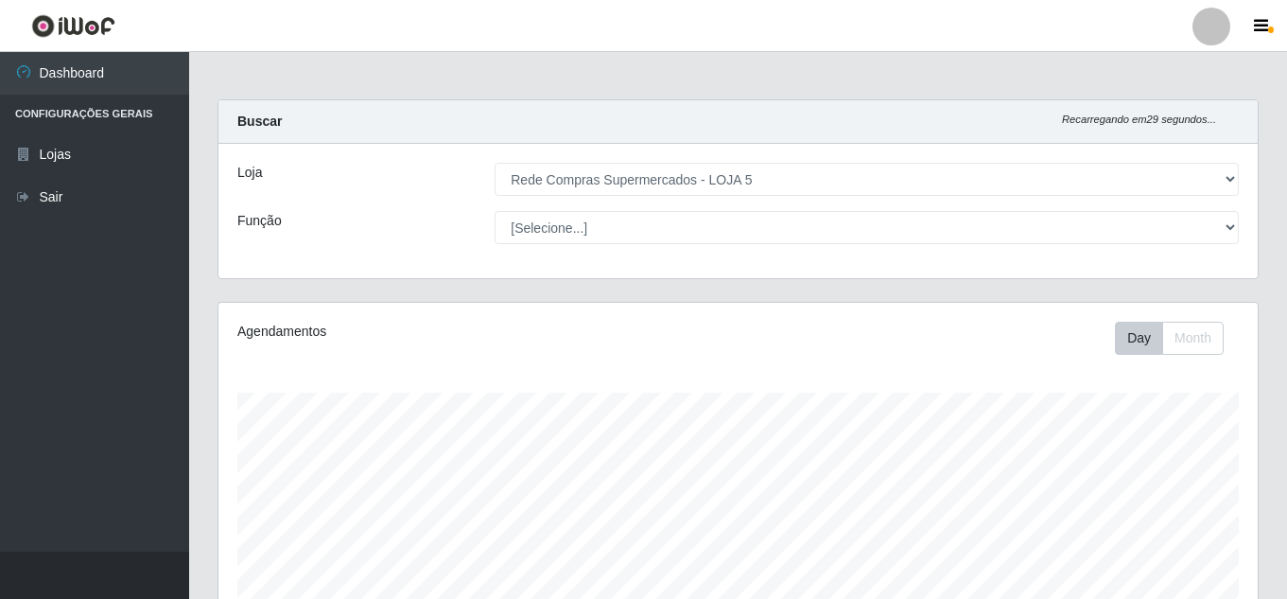
select select "397"
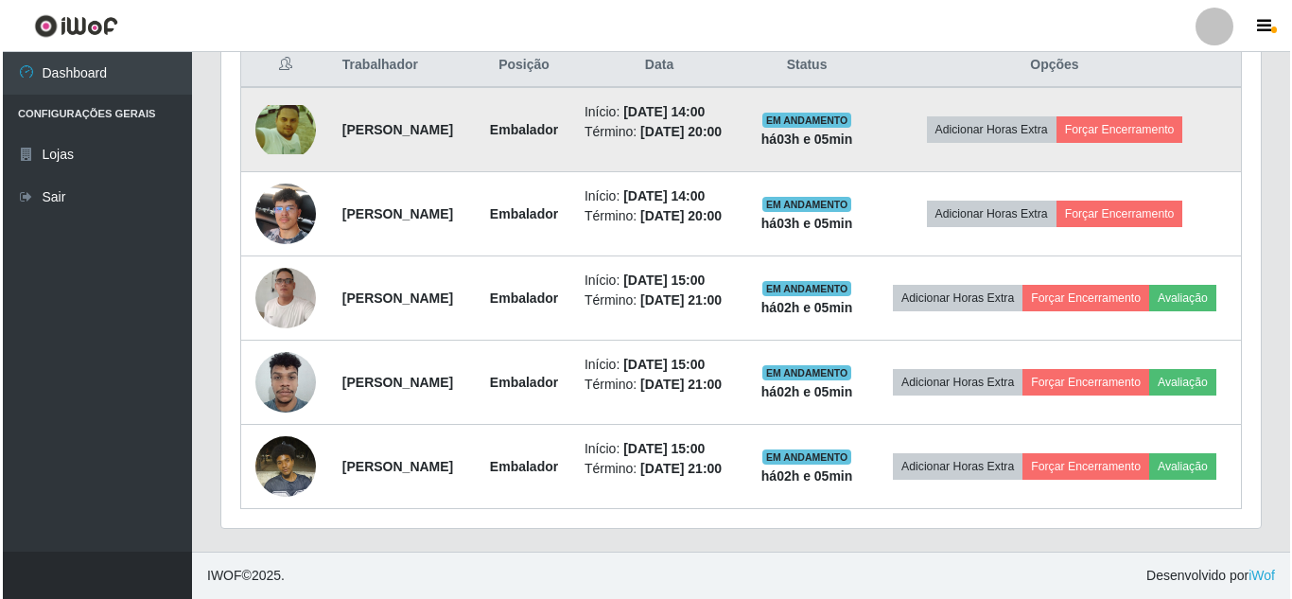
scroll to position [793, 0]
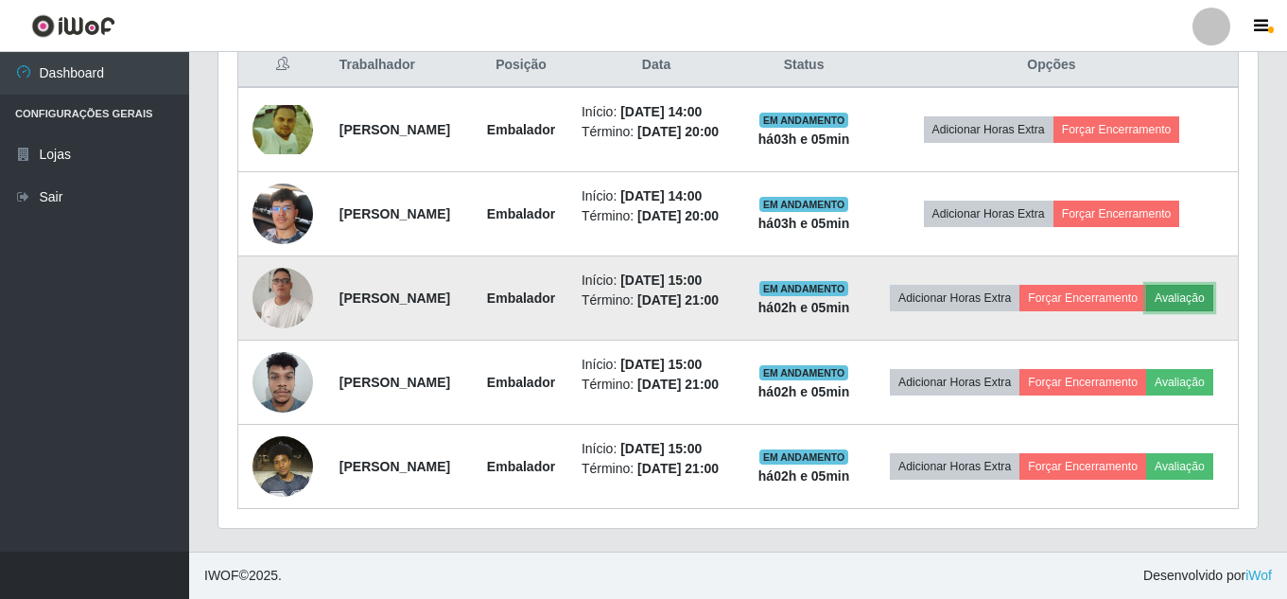
click at [1146, 311] on button "Avaliação" at bounding box center [1179, 298] width 67 height 26
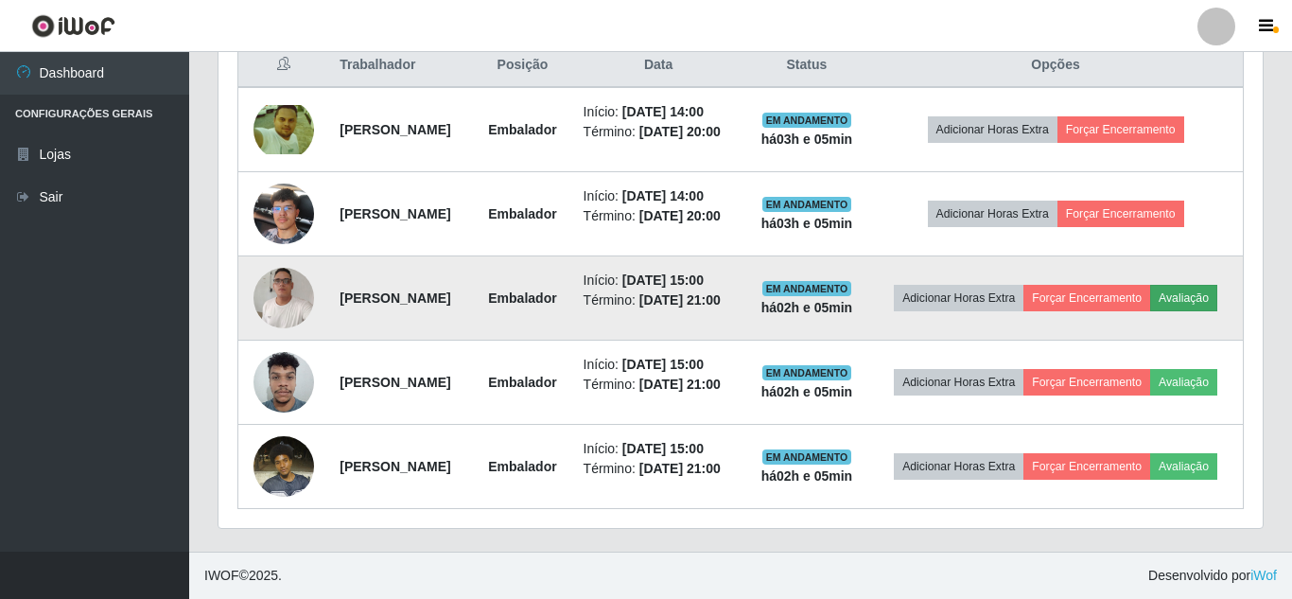
scroll to position [392, 1030]
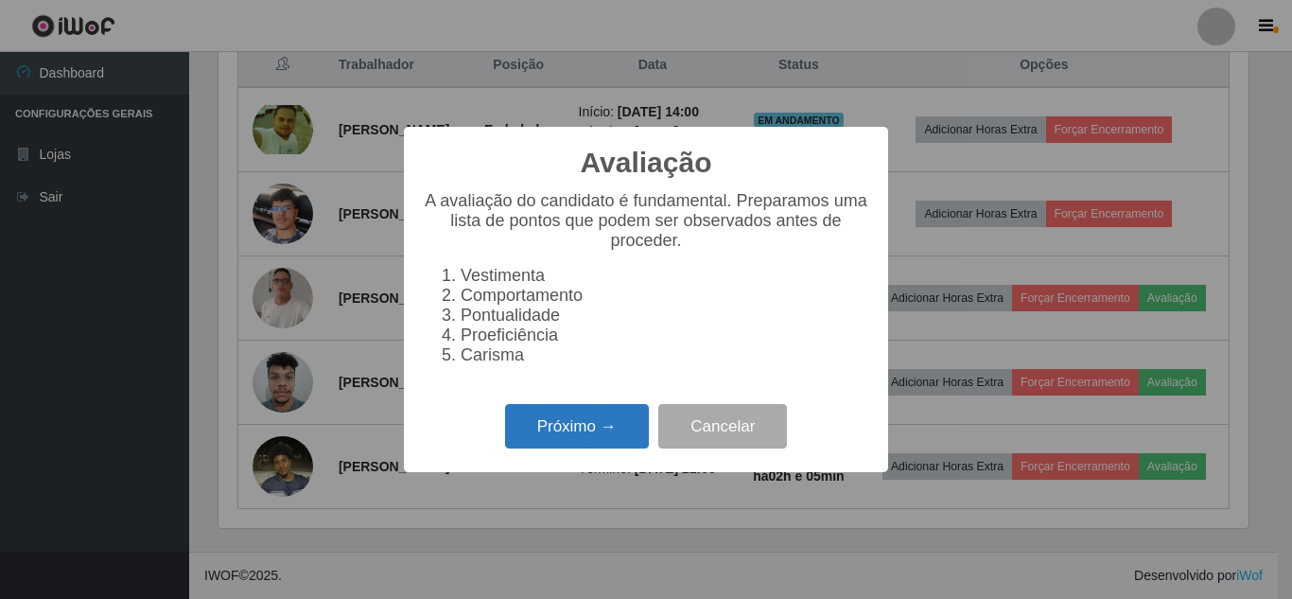
click at [582, 441] on button "Próximo →" at bounding box center [577, 426] width 144 height 44
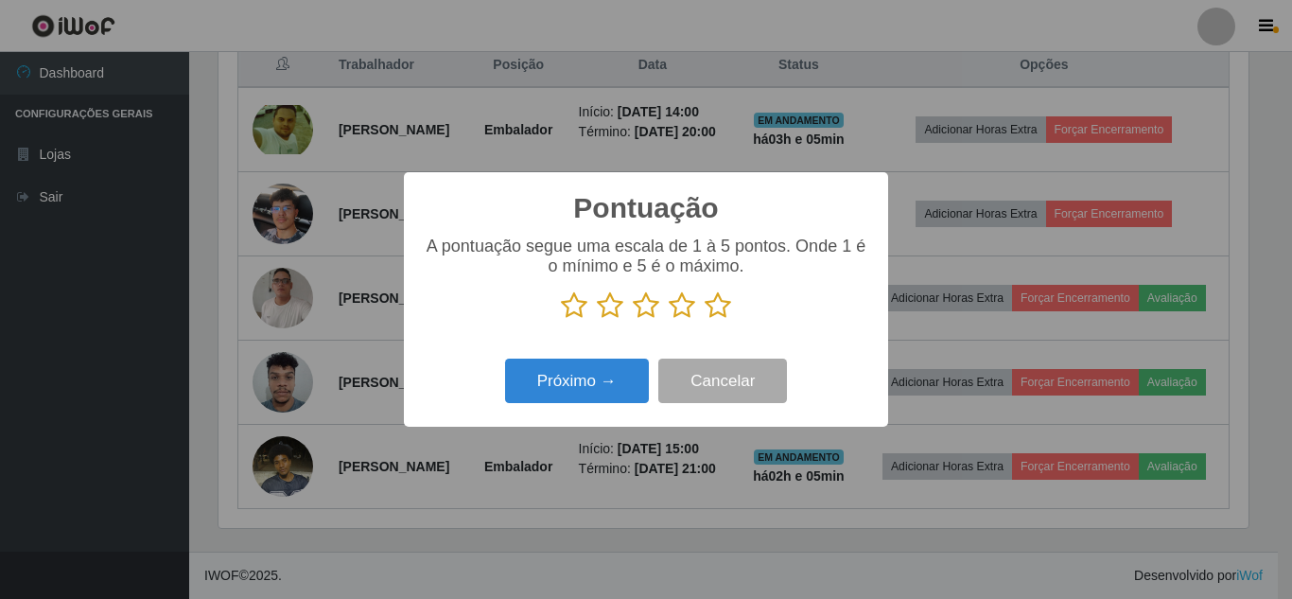
click at [719, 308] on icon at bounding box center [718, 305] width 26 height 28
click at [705, 320] on input "radio" at bounding box center [705, 320] width 0 height 0
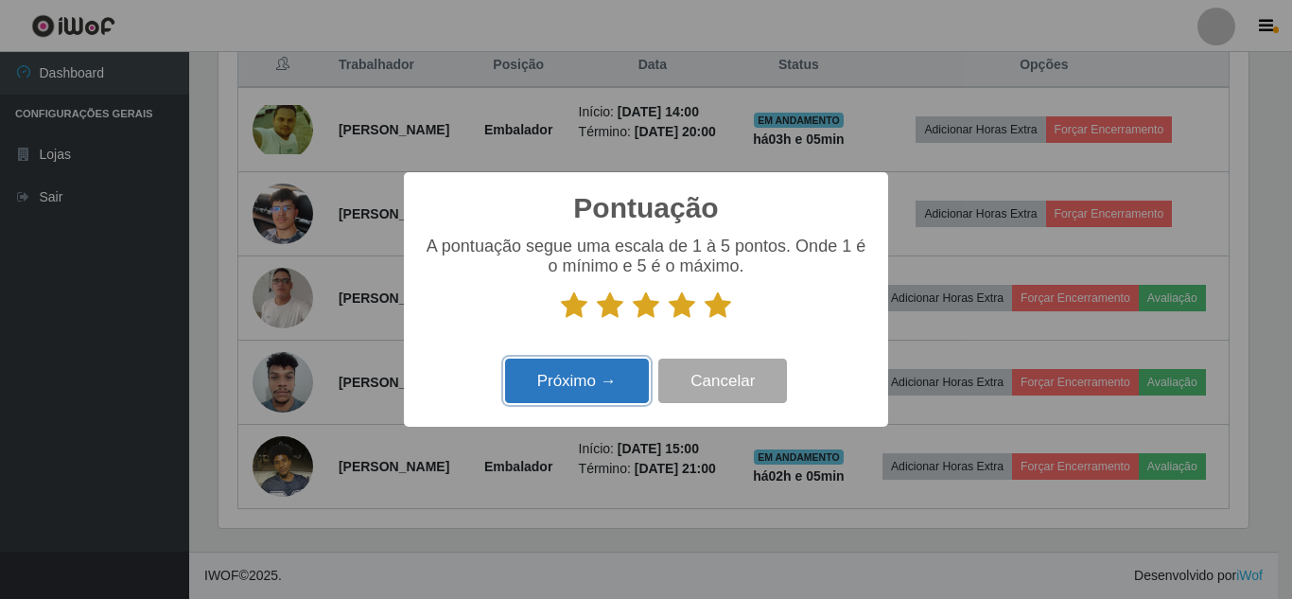
click at [616, 372] on button "Próximo →" at bounding box center [577, 380] width 144 height 44
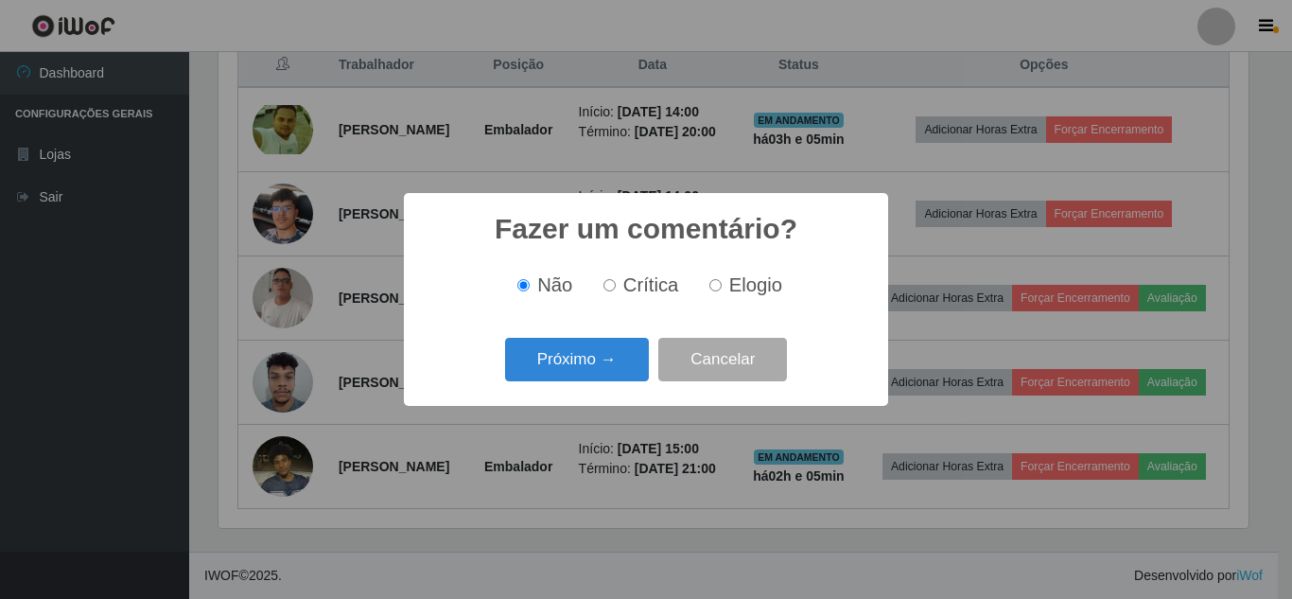
click at [616, 372] on button "Próximo →" at bounding box center [577, 360] width 144 height 44
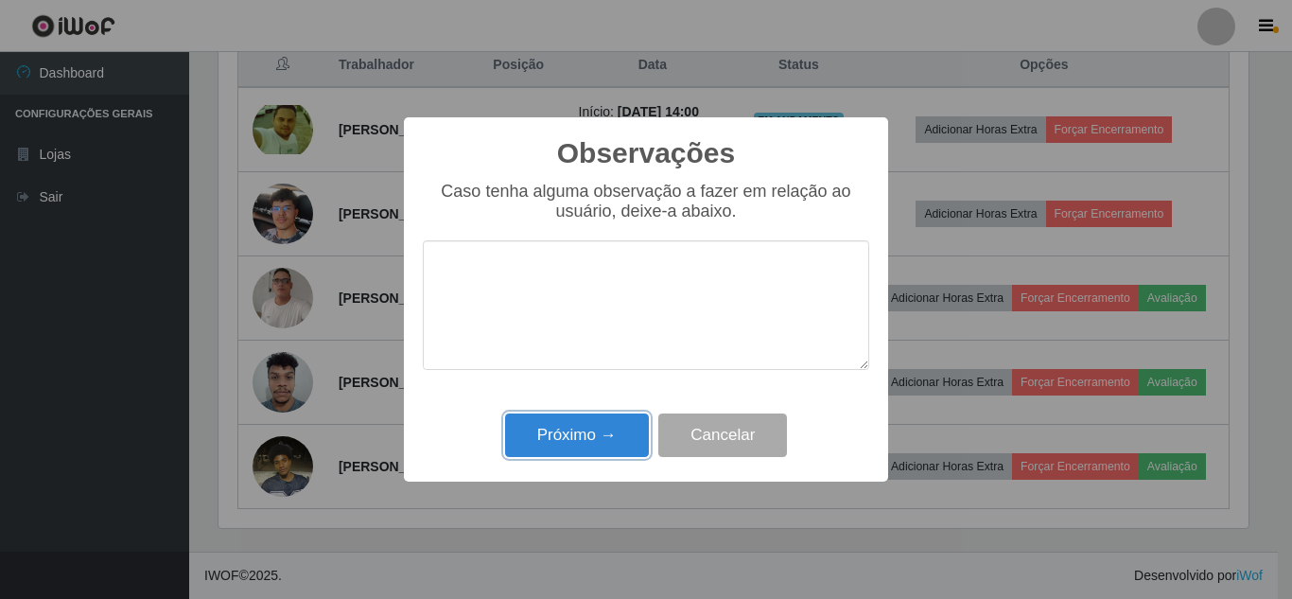
drag, startPoint x: 584, startPoint y: 432, endPoint x: 611, endPoint y: 434, distance: 26.5
click at [584, 433] on button "Próximo →" at bounding box center [577, 435] width 144 height 44
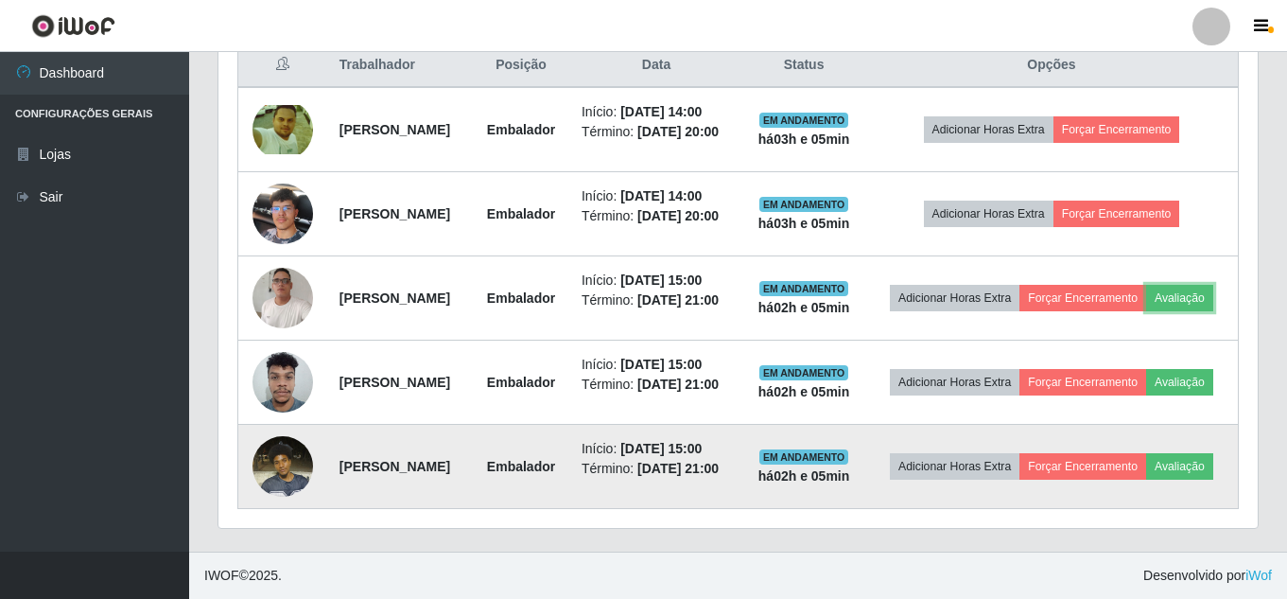
scroll to position [912, 0]
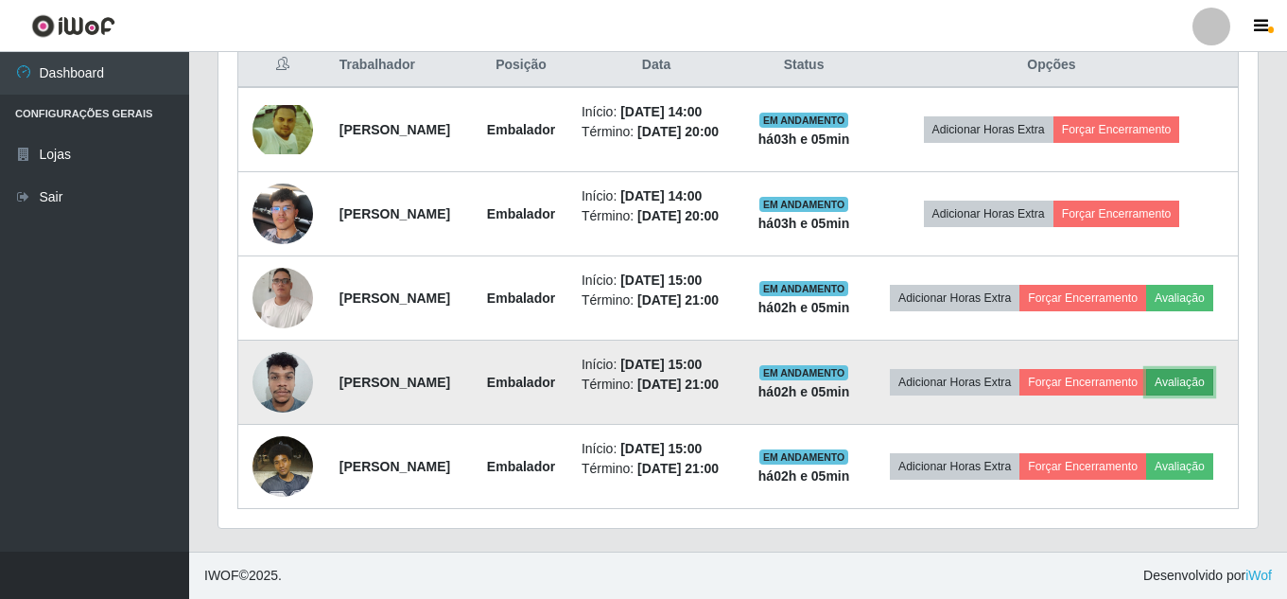
click at [1146, 369] on button "Avaliação" at bounding box center [1179, 382] width 67 height 26
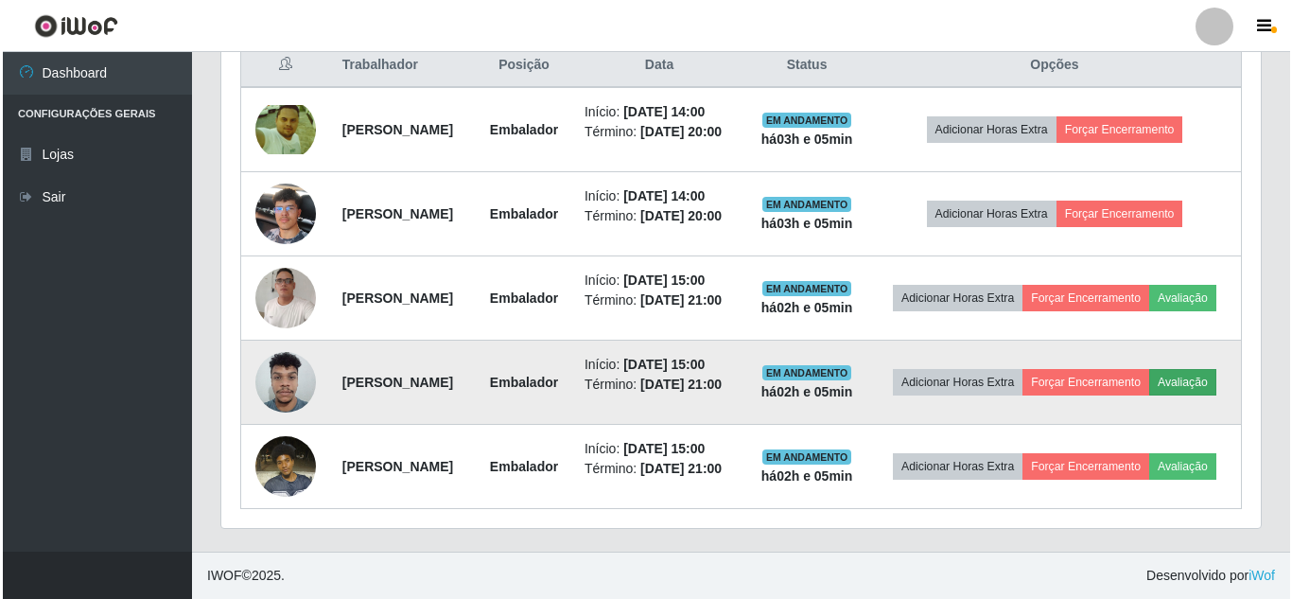
scroll to position [392, 1030]
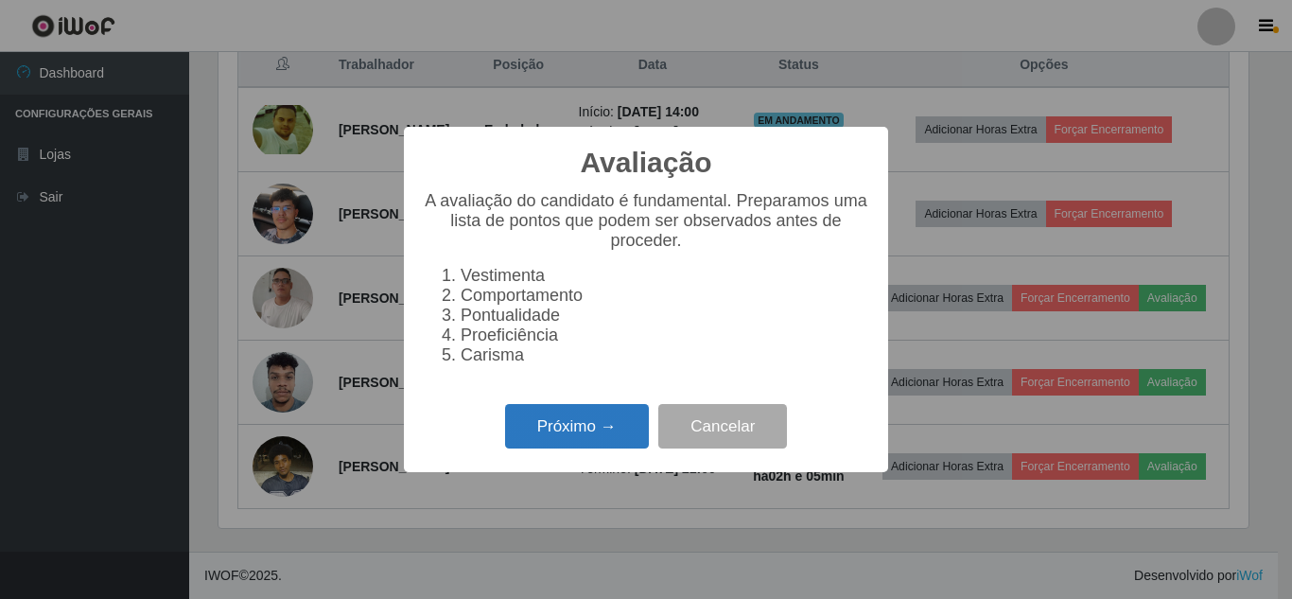
click at [615, 426] on button "Próximo →" at bounding box center [577, 426] width 144 height 44
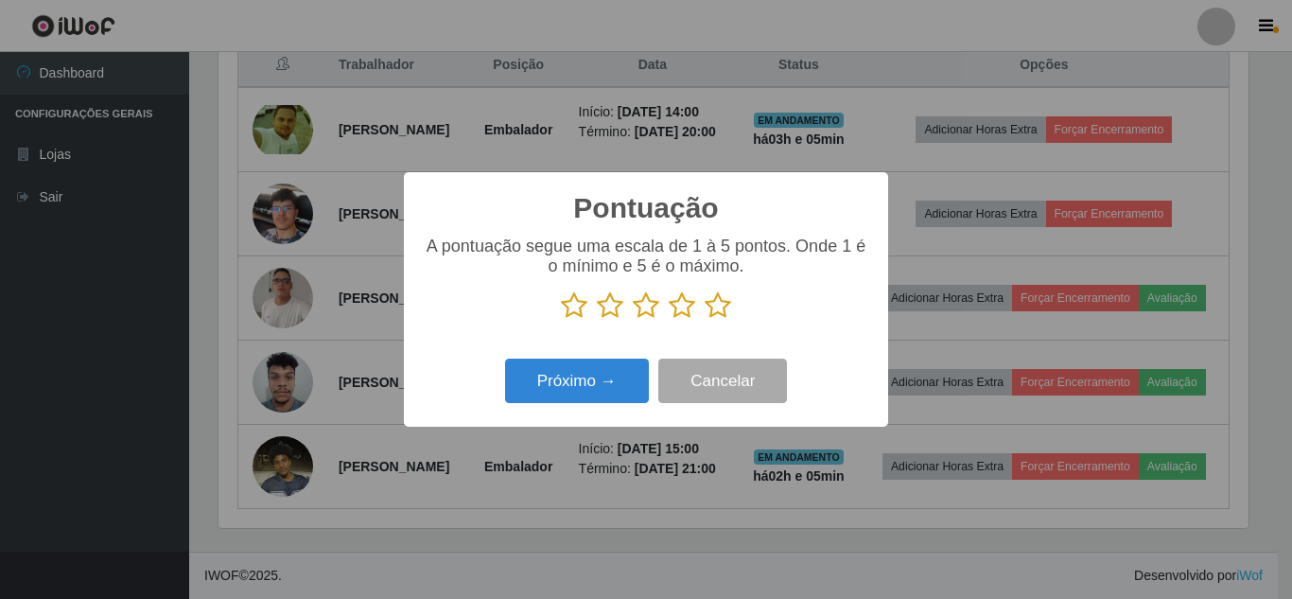
scroll to position [945277, 944640]
click at [721, 296] on icon at bounding box center [718, 305] width 26 height 28
click at [705, 320] on input "radio" at bounding box center [705, 320] width 0 height 0
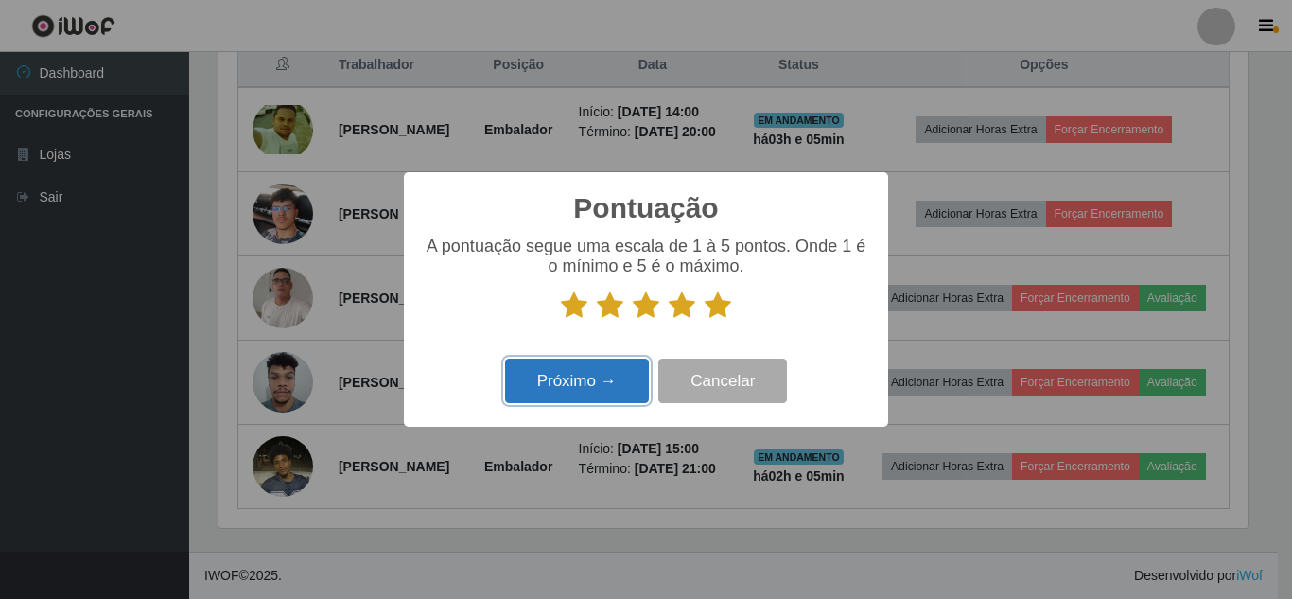
click at [588, 370] on button "Próximo →" at bounding box center [577, 380] width 144 height 44
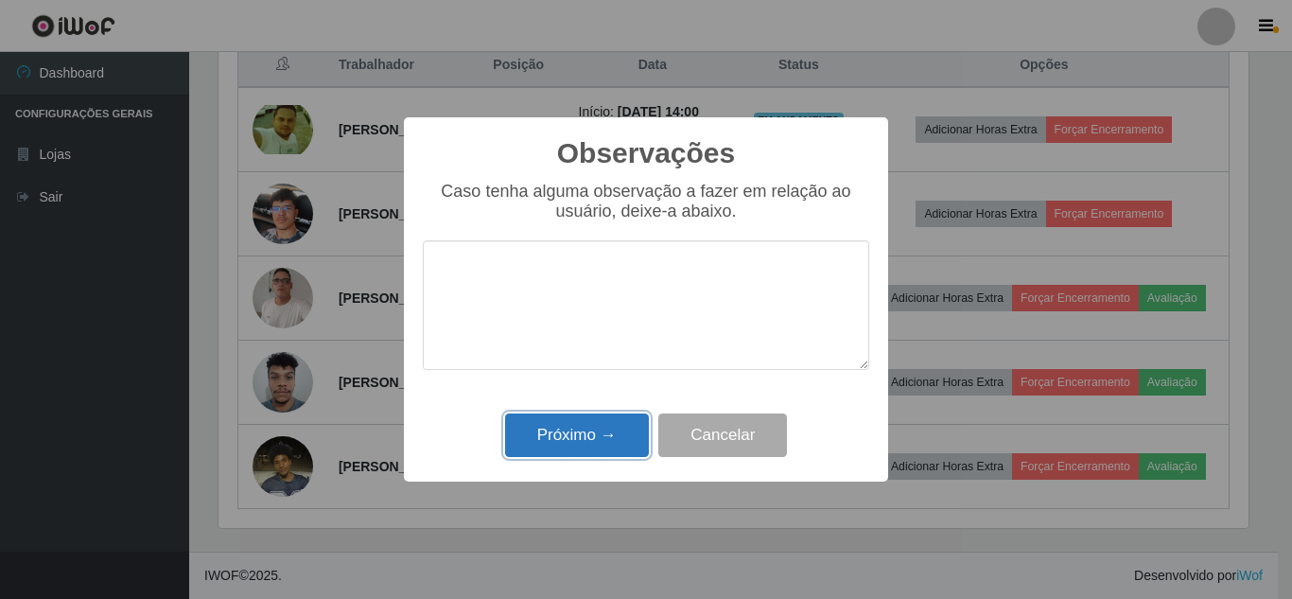
click at [587, 431] on button "Próximo →" at bounding box center [577, 435] width 144 height 44
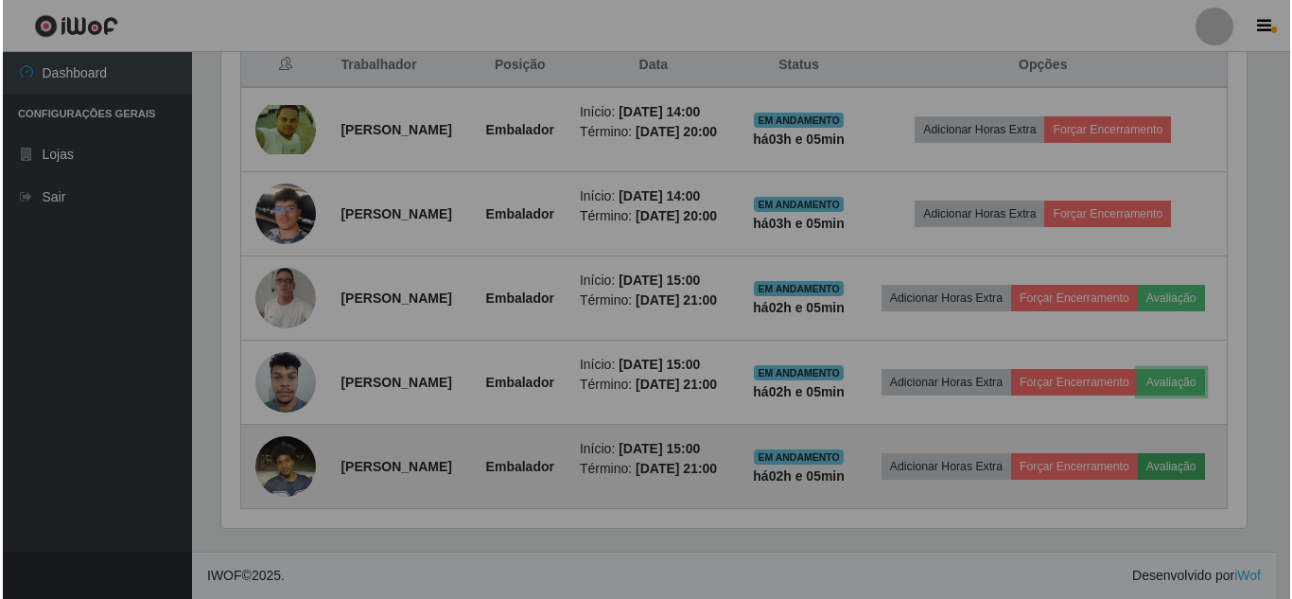
scroll to position [392, 1039]
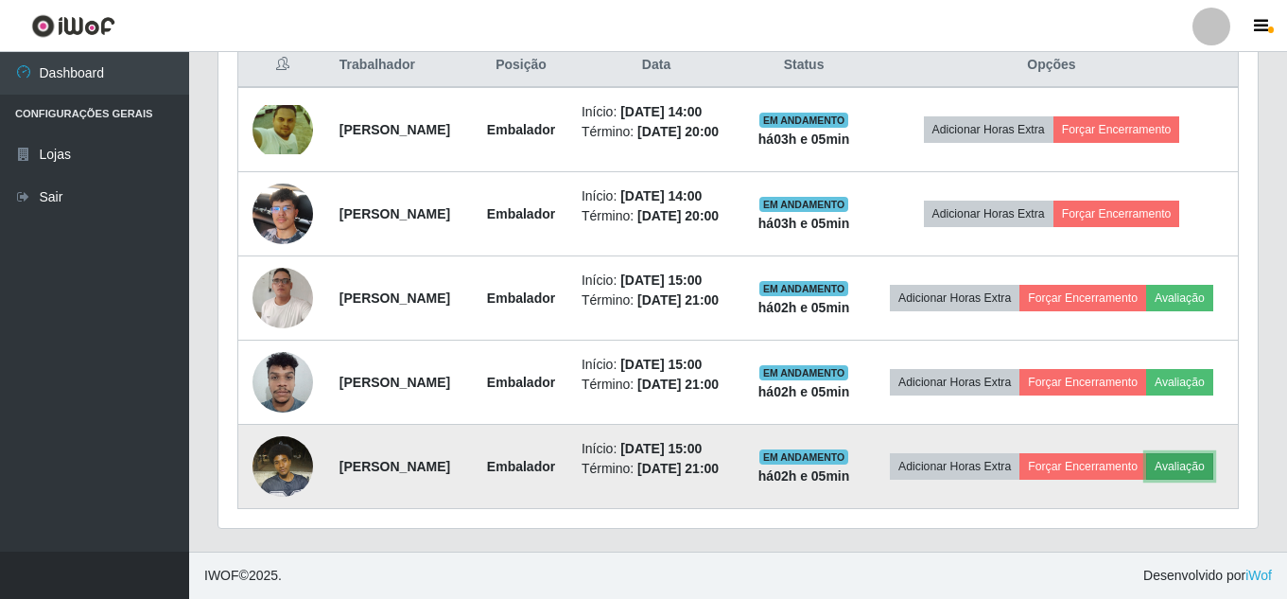
click at [1146, 463] on button "Avaliação" at bounding box center [1179, 466] width 67 height 26
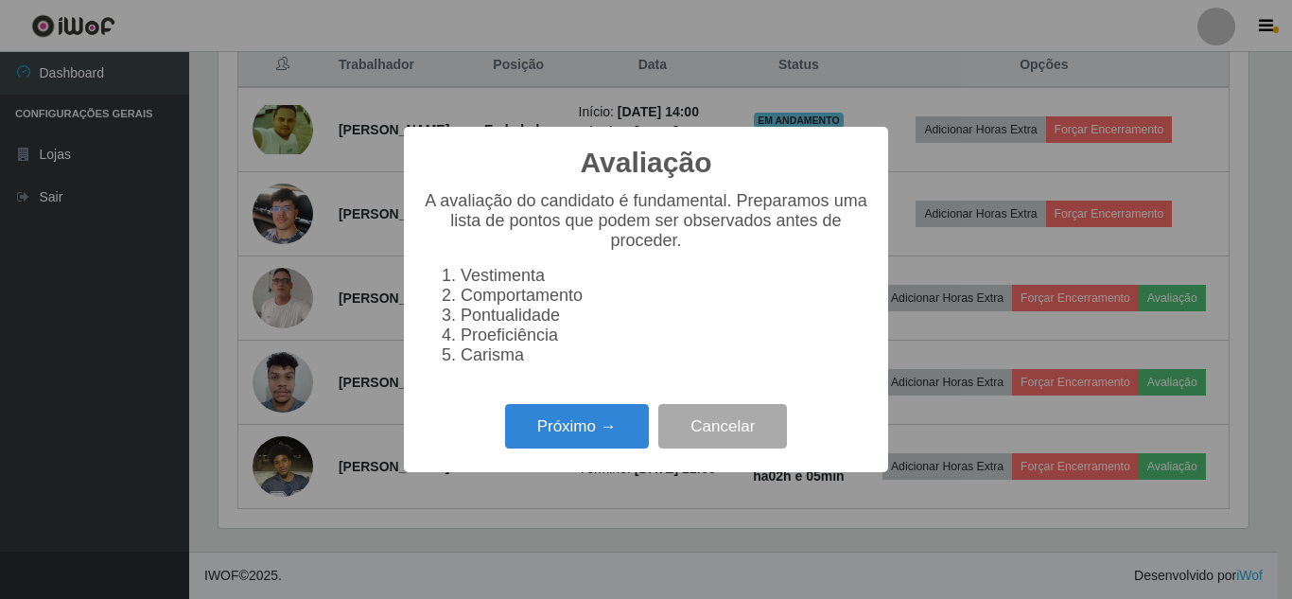
scroll to position [392, 1030]
click at [635, 444] on button "Próximo →" at bounding box center [577, 426] width 144 height 44
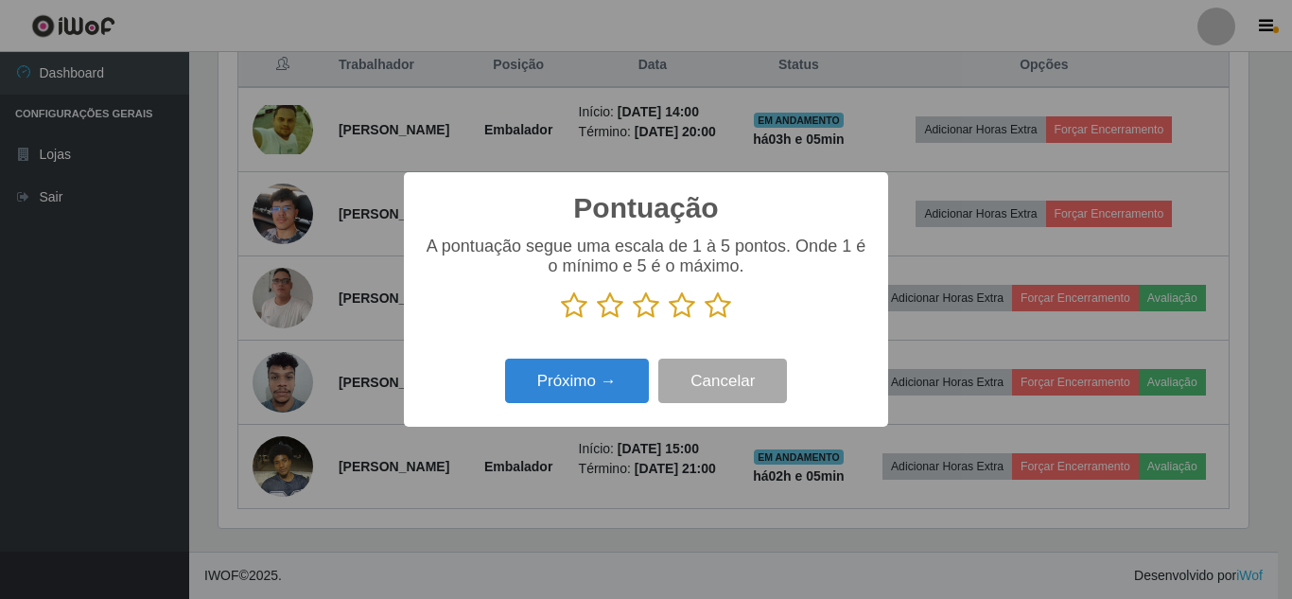
click at [718, 311] on icon at bounding box center [718, 305] width 26 height 28
click at [705, 320] on input "radio" at bounding box center [705, 320] width 0 height 0
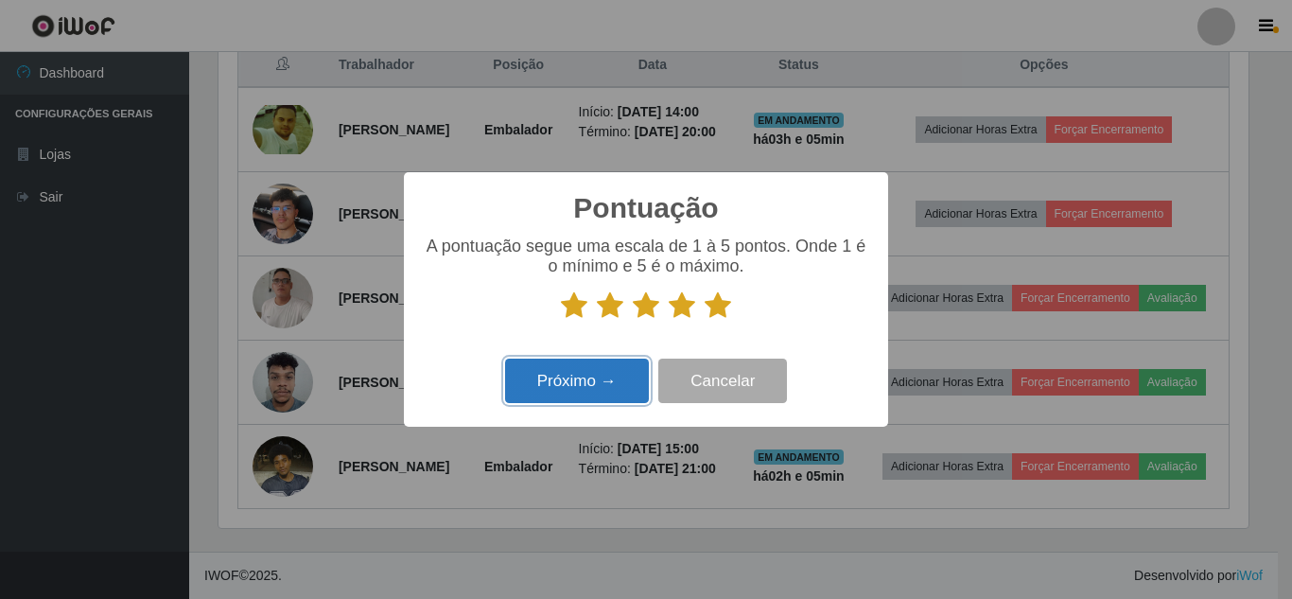
click at [617, 375] on button "Próximo →" at bounding box center [577, 380] width 144 height 44
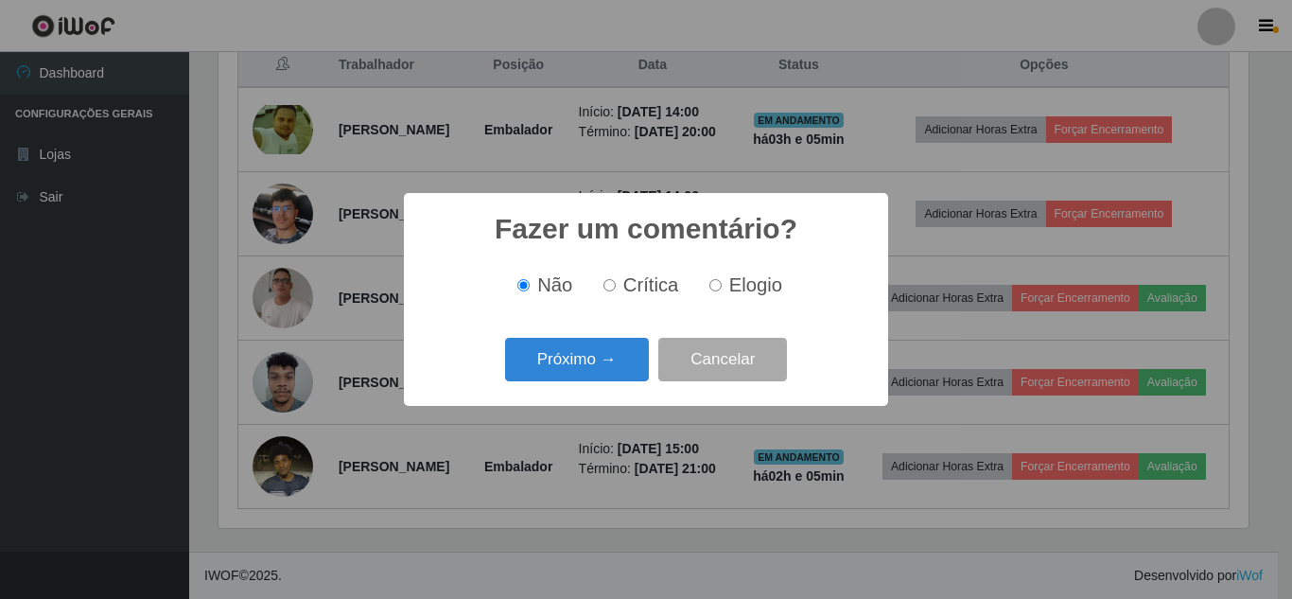
click at [617, 375] on button "Próximo →" at bounding box center [577, 360] width 144 height 44
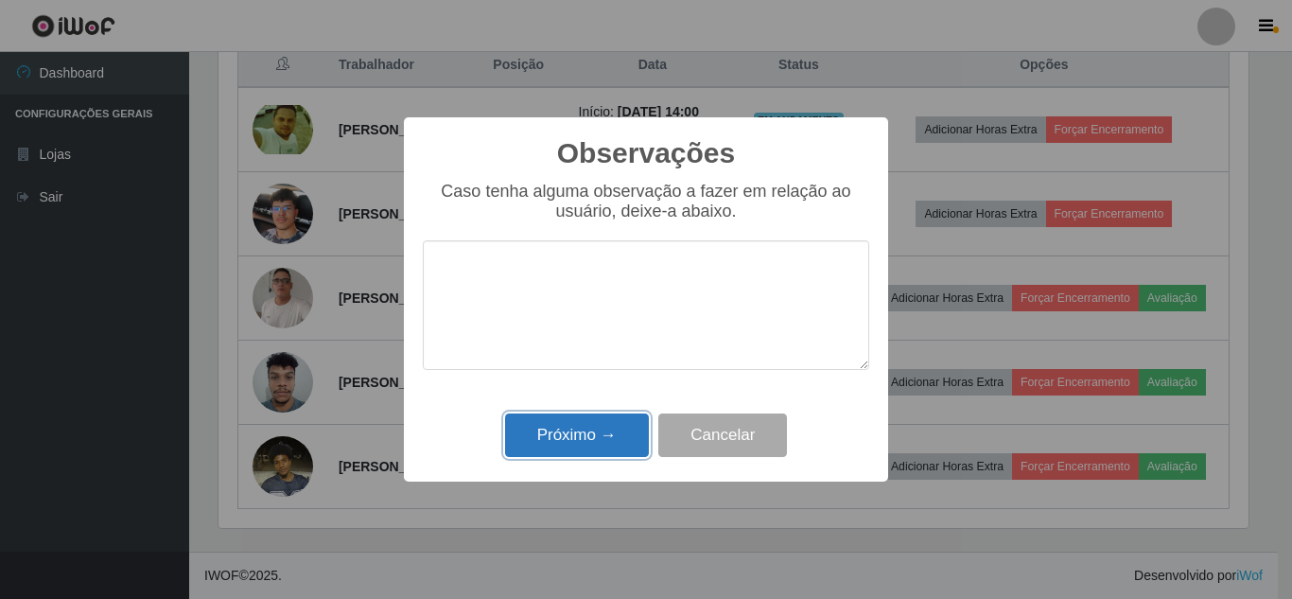
click at [609, 421] on button "Próximo →" at bounding box center [577, 435] width 144 height 44
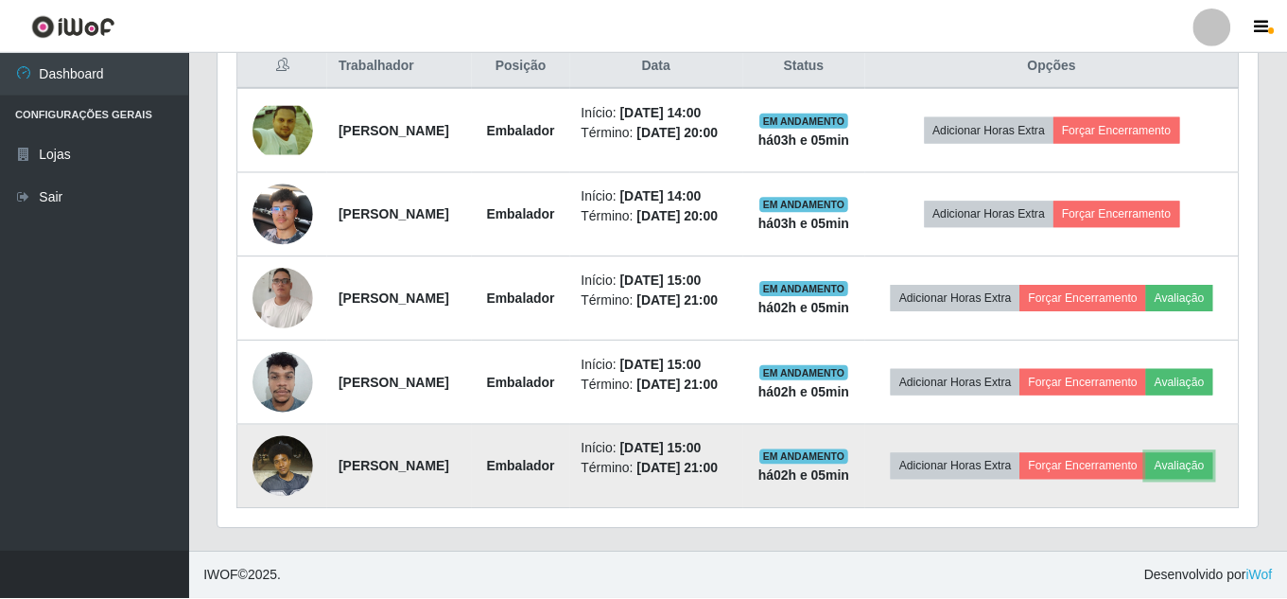
scroll to position [392, 1039]
